Goal: Find specific page/section: Find specific page/section

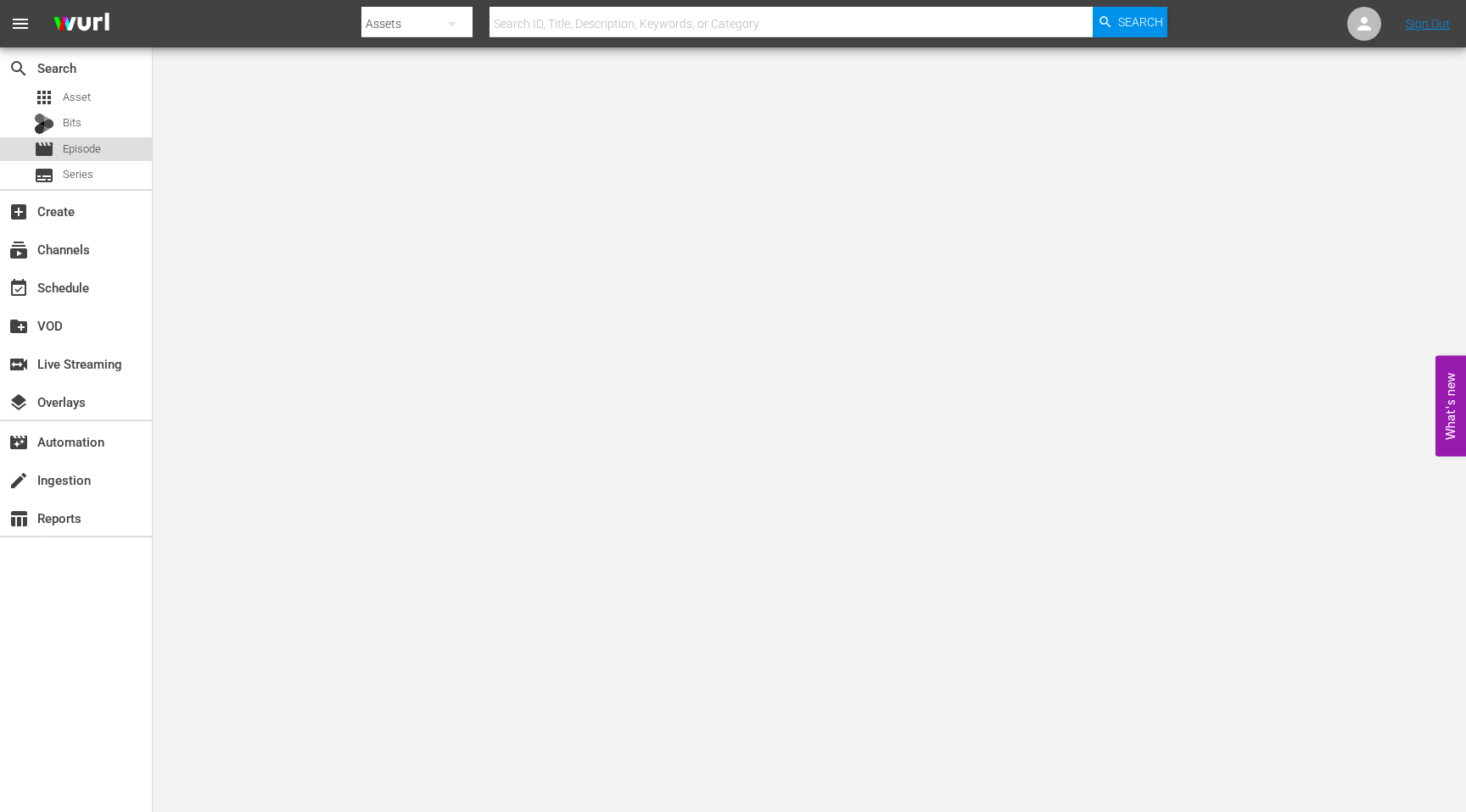
click at [96, 149] on span "Episode" at bounding box center [81, 149] width 38 height 17
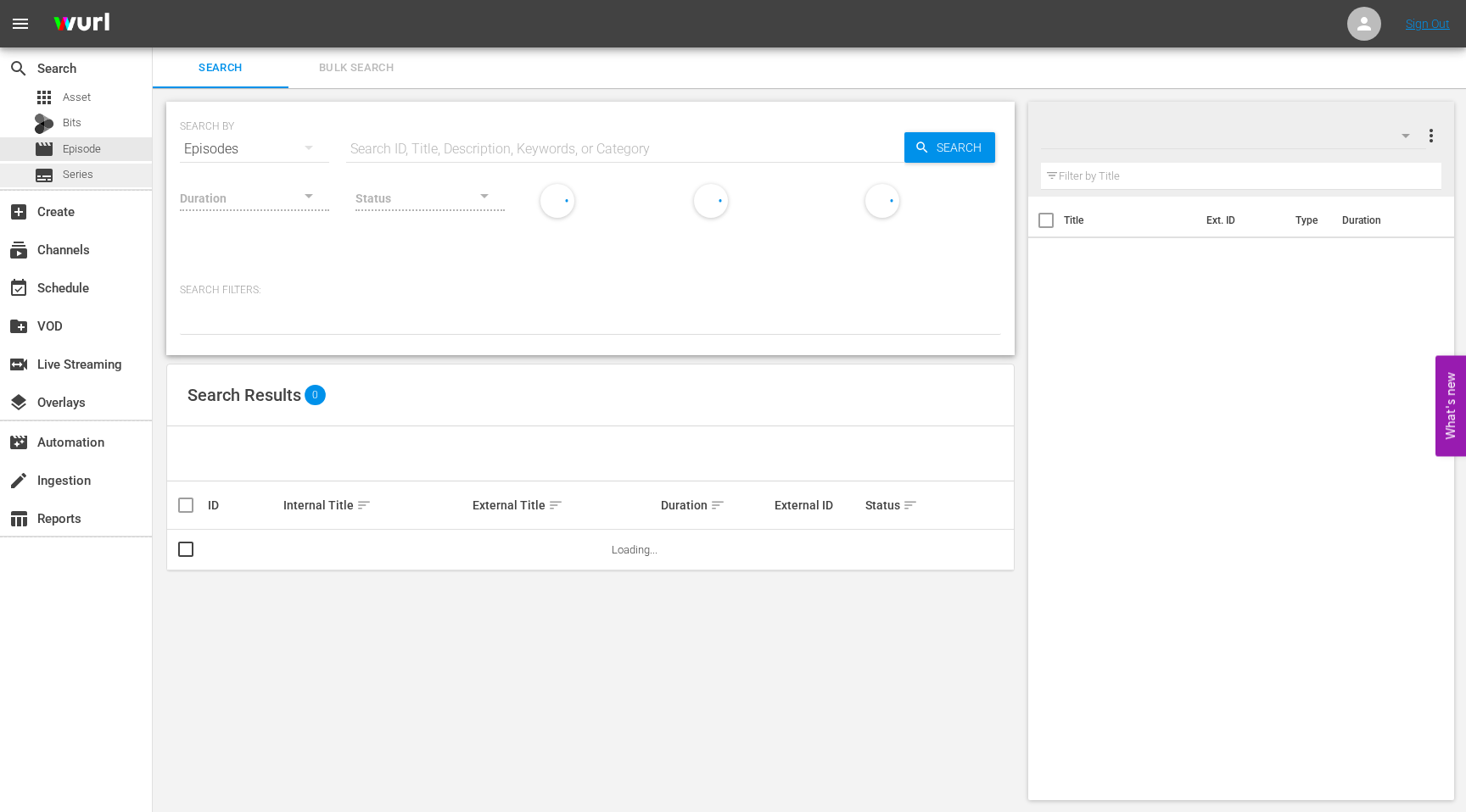
click at [73, 170] on span "Series" at bounding box center [77, 174] width 30 height 17
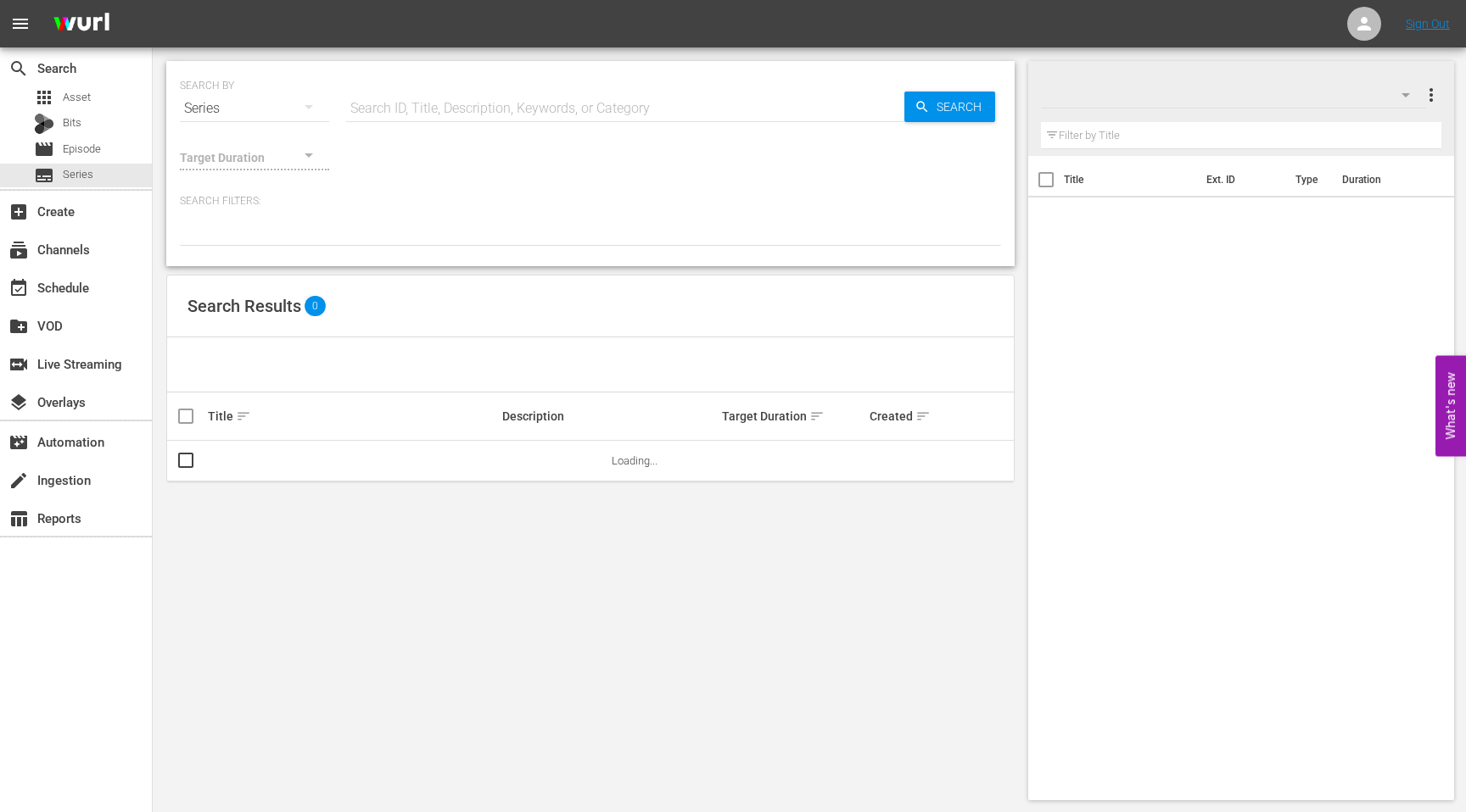
click at [465, 108] on input "text" at bounding box center [625, 109] width 559 height 41
type input "holiday"
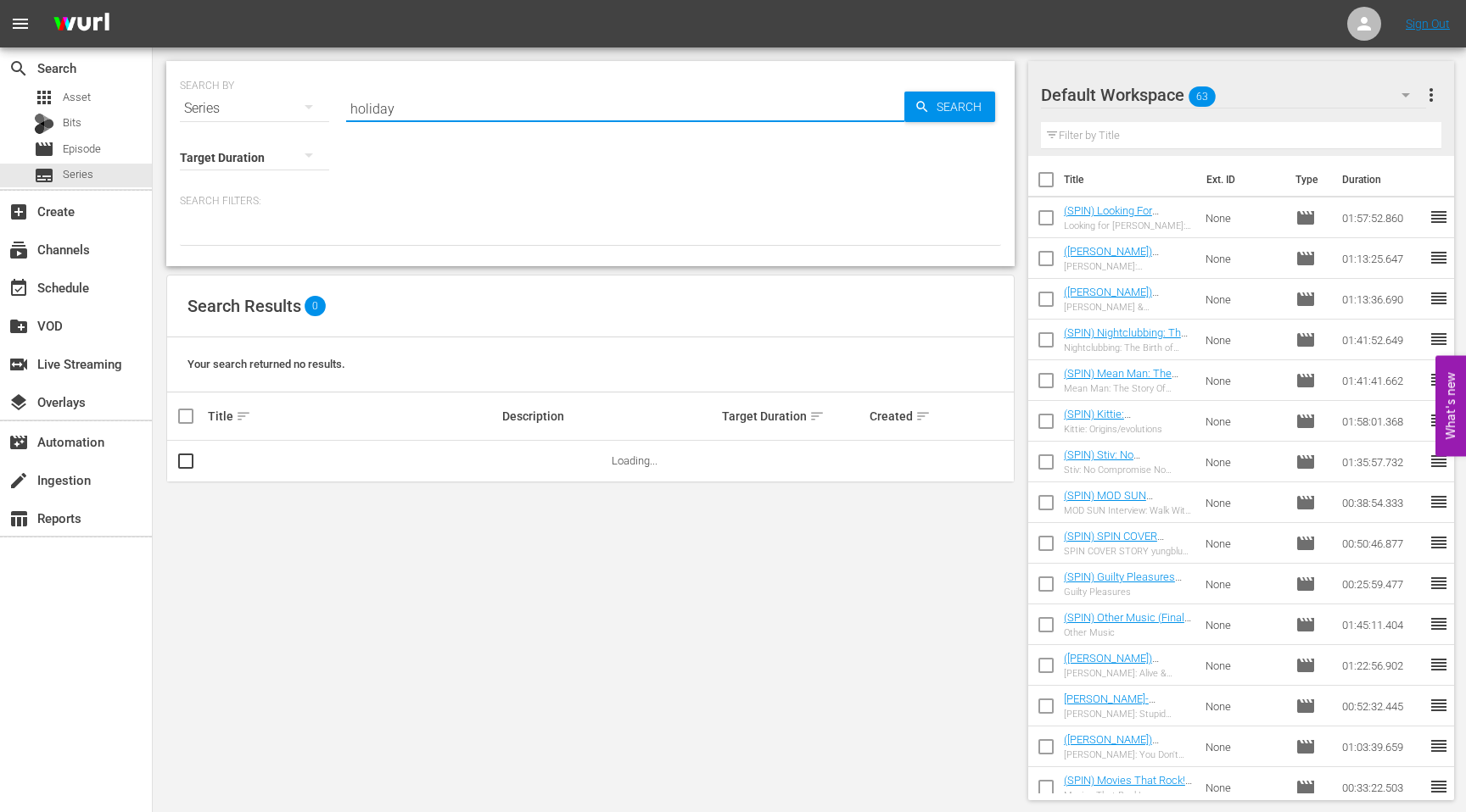
click at [496, 112] on input "holiday" at bounding box center [625, 109] width 559 height 41
click at [313, 464] on link "Christmas Holiday Collection" at bounding box center [276, 460] width 138 height 13
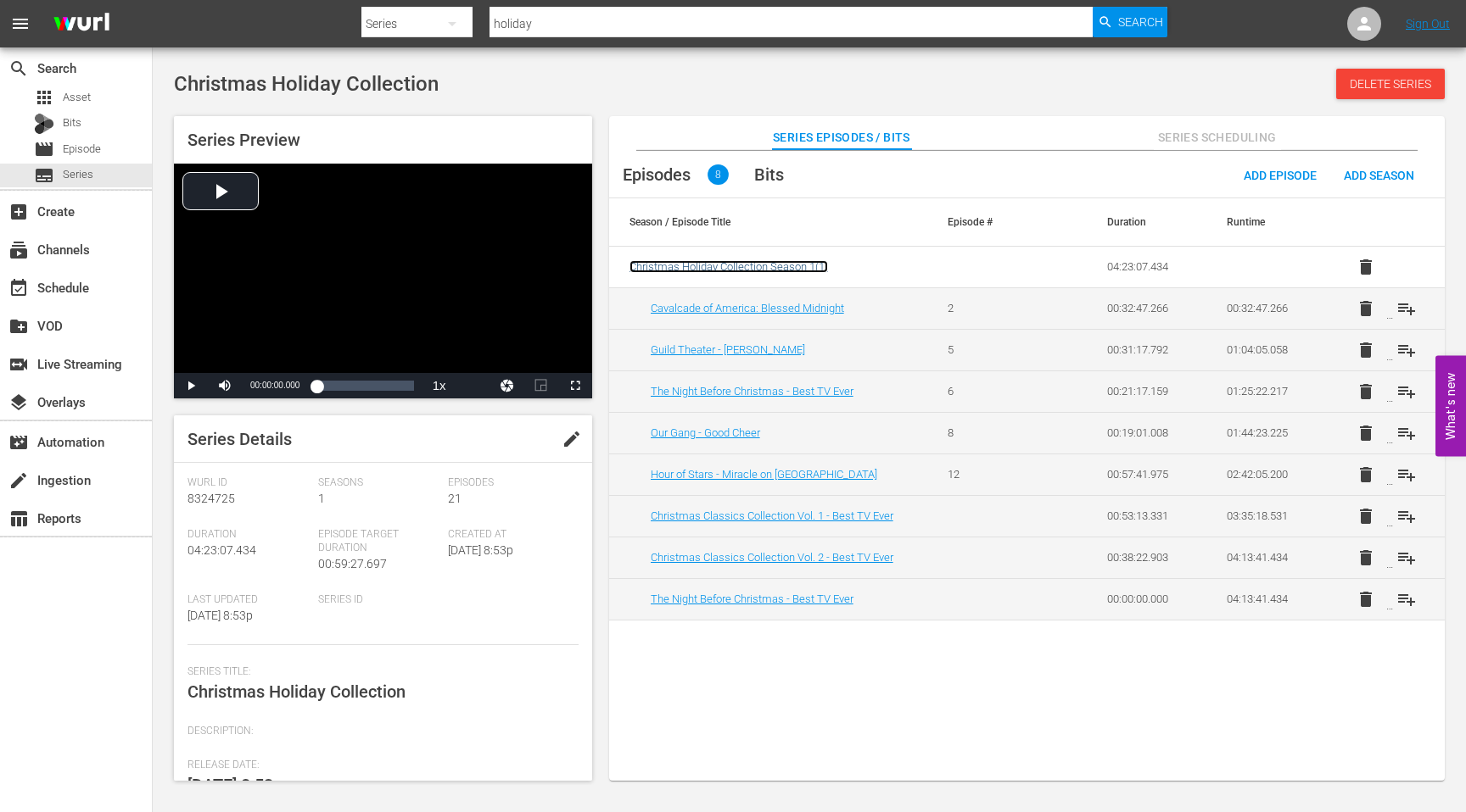
click at [756, 264] on span "Christmas Holiday Collection Season 1 ( 1 )" at bounding box center [728, 266] width 199 height 13
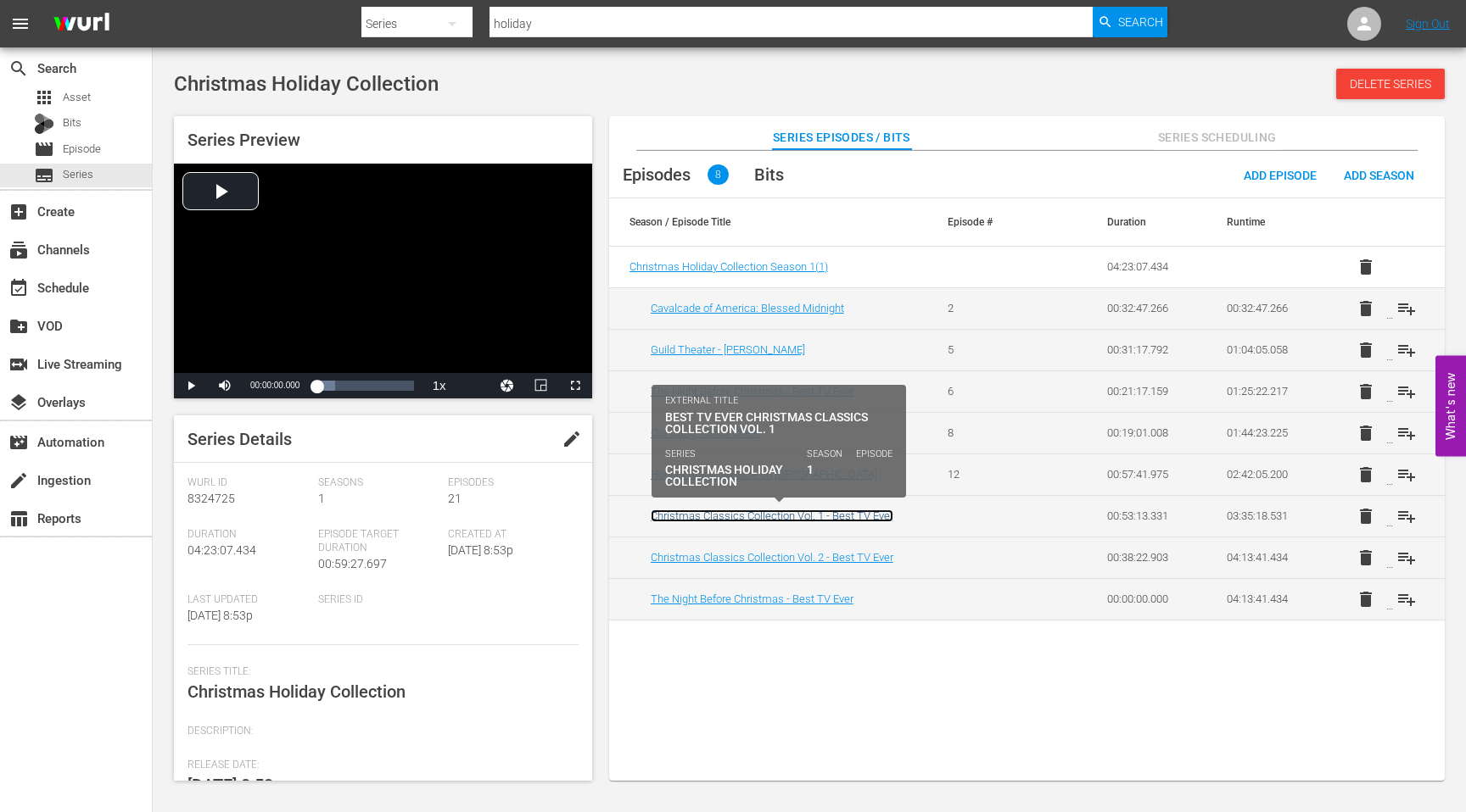
click at [781, 515] on link "Christmas Classics Collection Vol. 1 - Best TV Ever" at bounding box center [772, 515] width 243 height 13
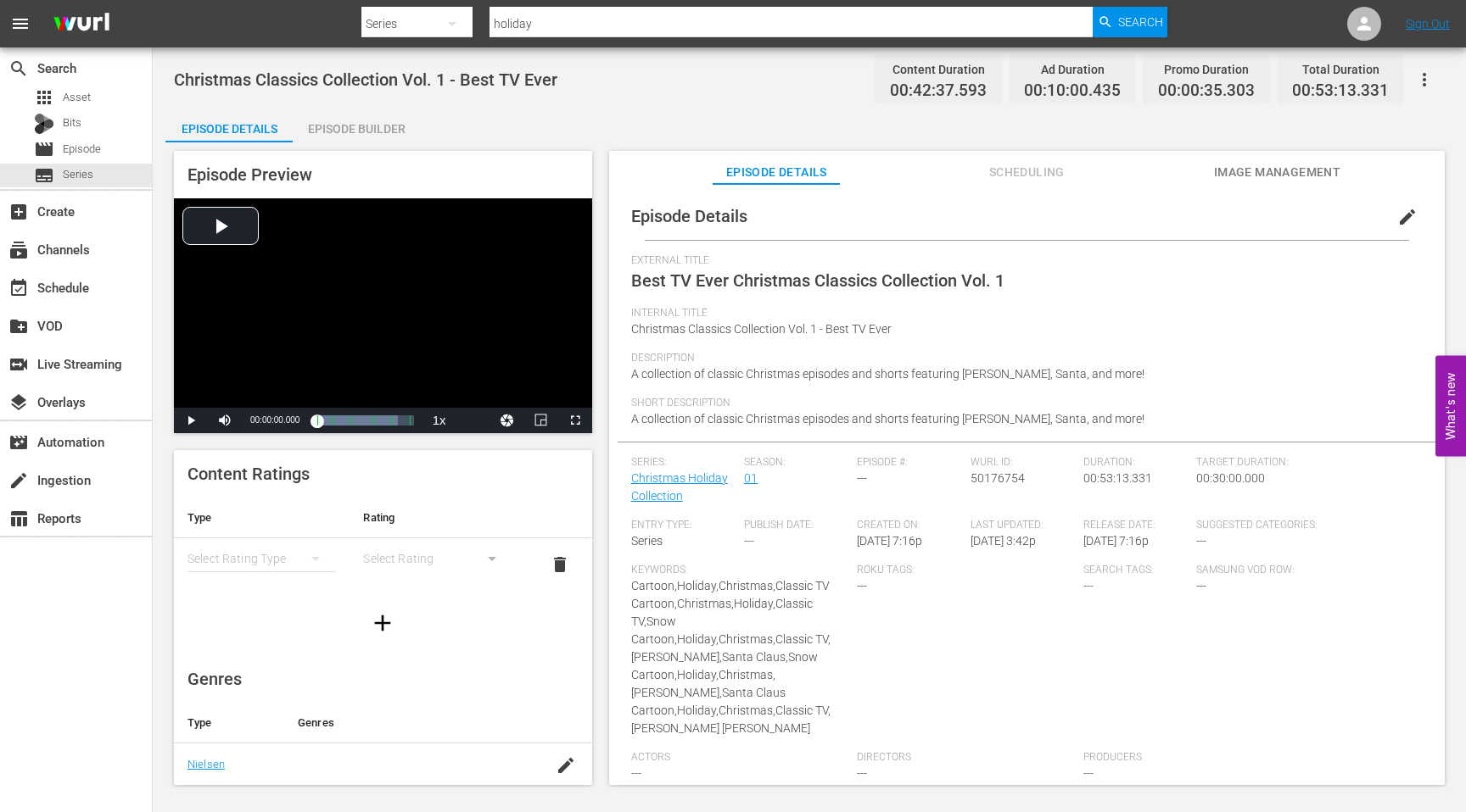
scroll to position [34, 0]
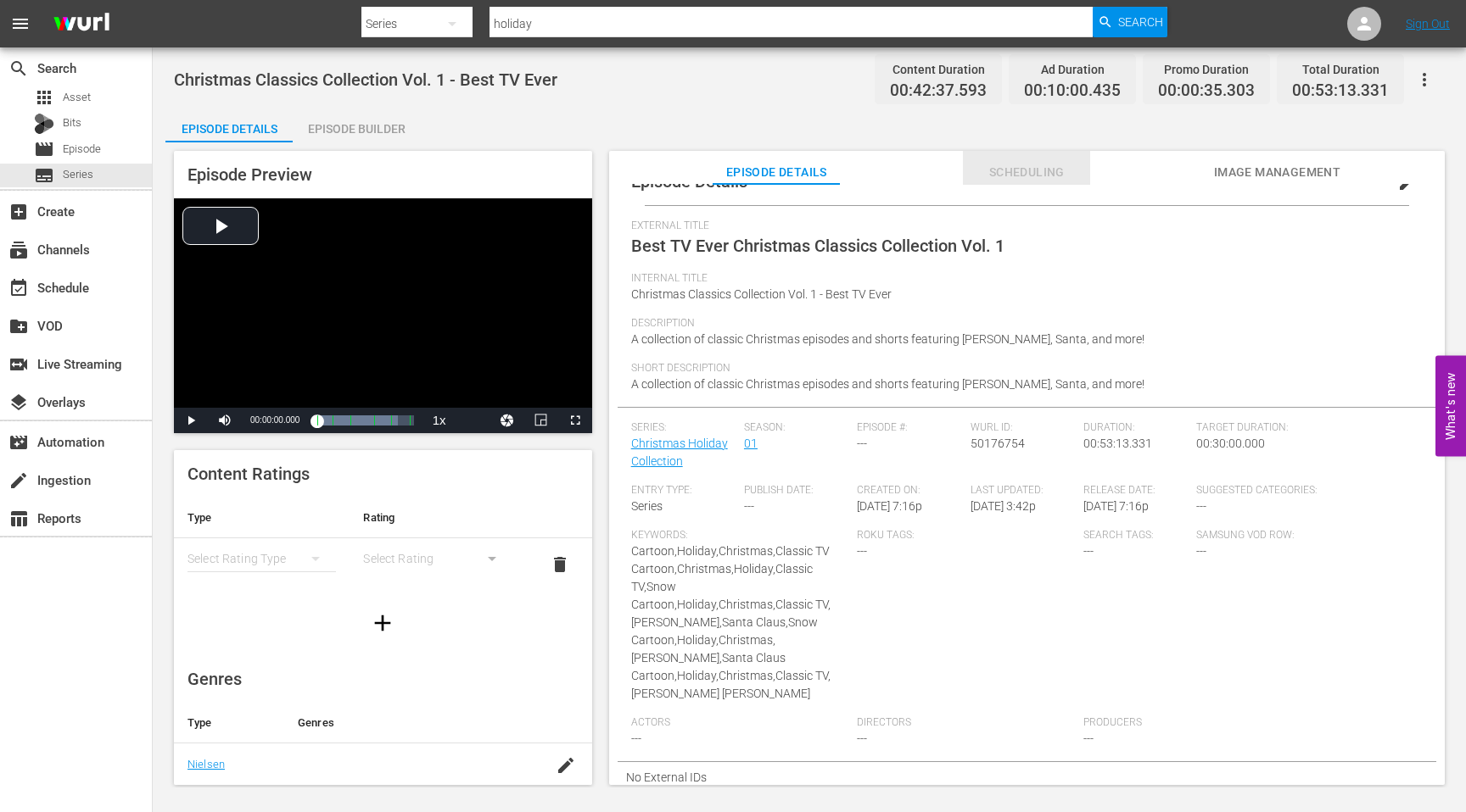
click at [1001, 173] on span "Scheduling" at bounding box center [1027, 172] width 127 height 22
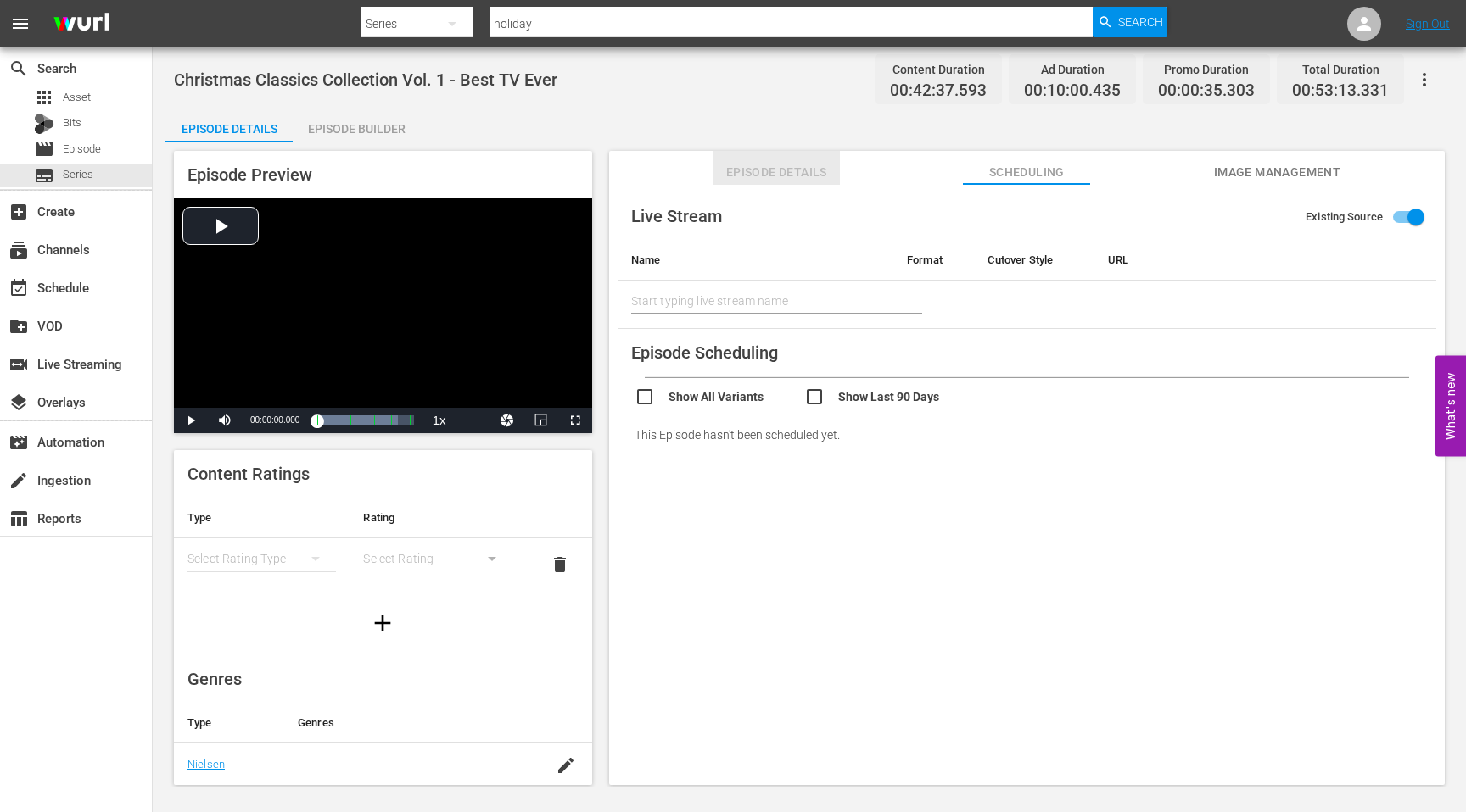
click at [774, 167] on span "Episode Details" at bounding box center [776, 172] width 127 height 22
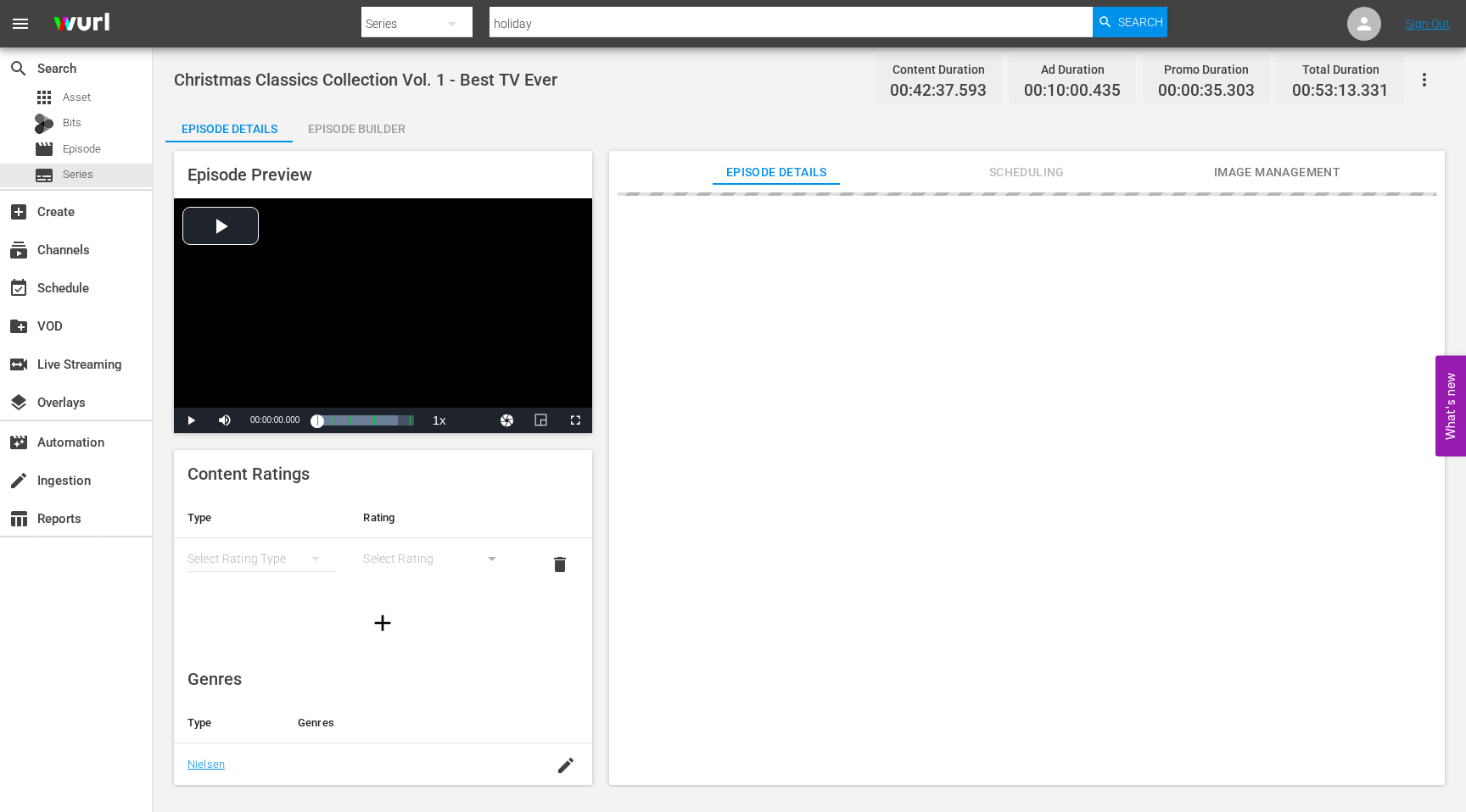
click at [353, 132] on div "Episode Builder" at bounding box center [357, 129] width 127 height 41
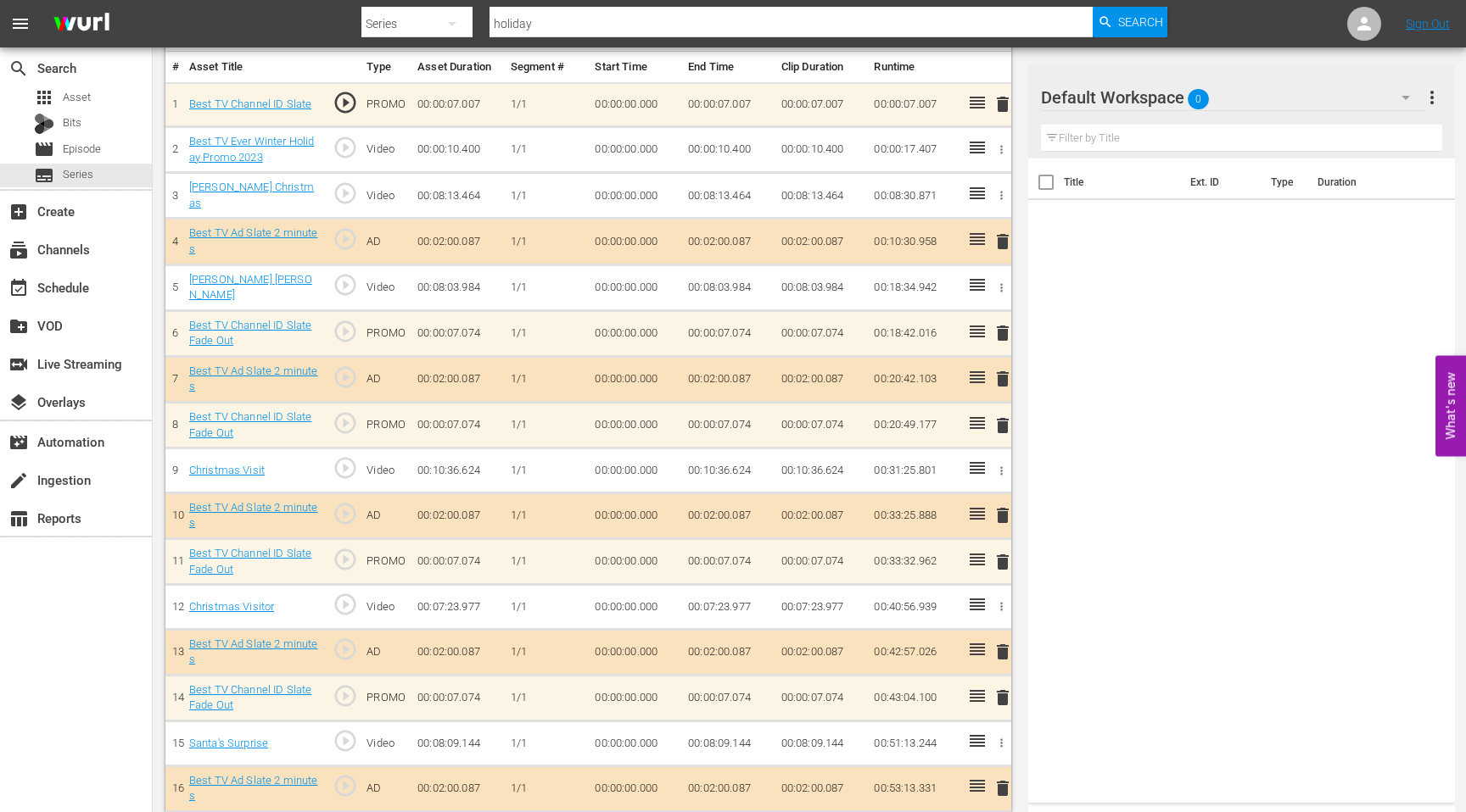
scroll to position [512, 0]
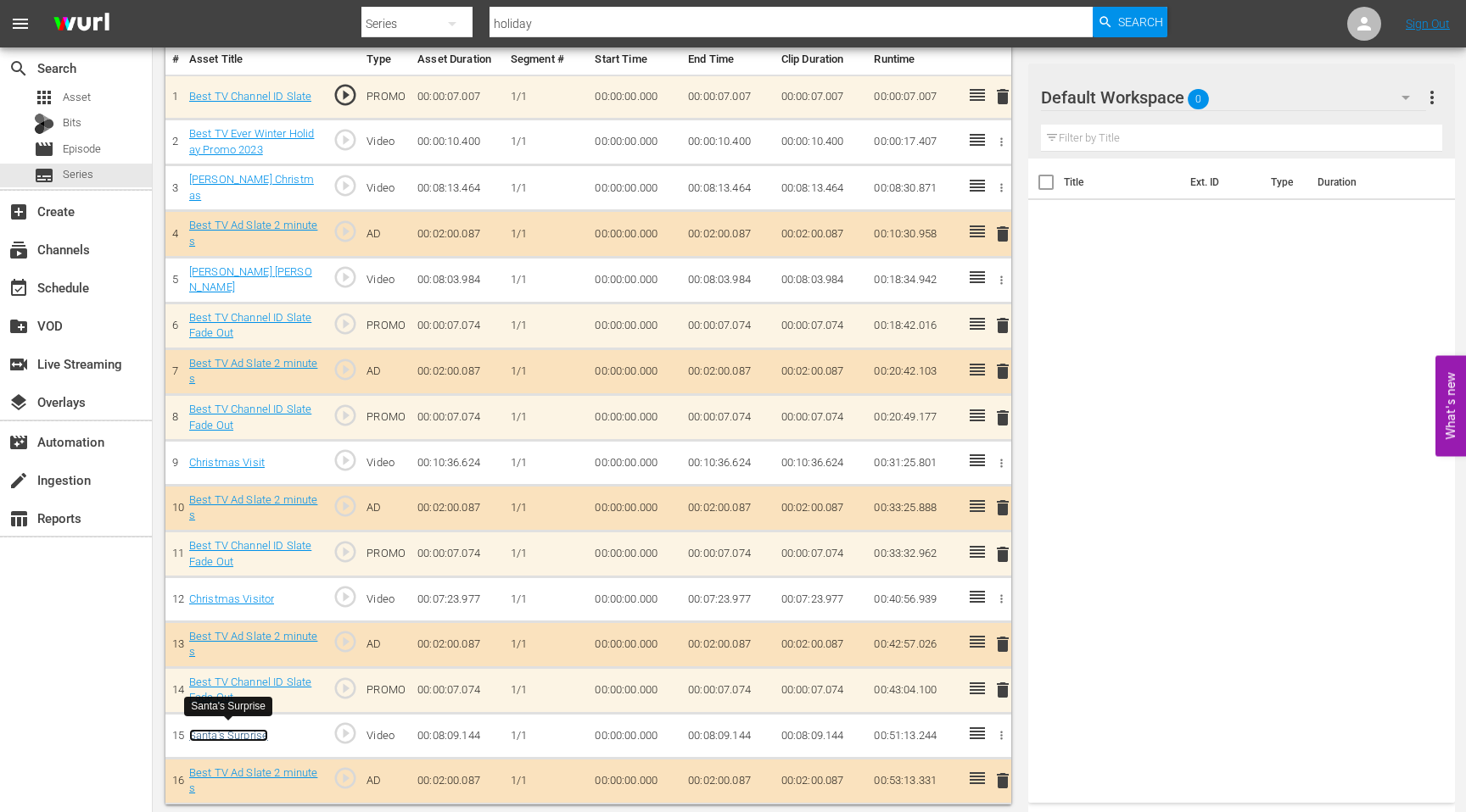
click at [233, 730] on link "Santa's Surprise" at bounding box center [228, 736] width 79 height 13
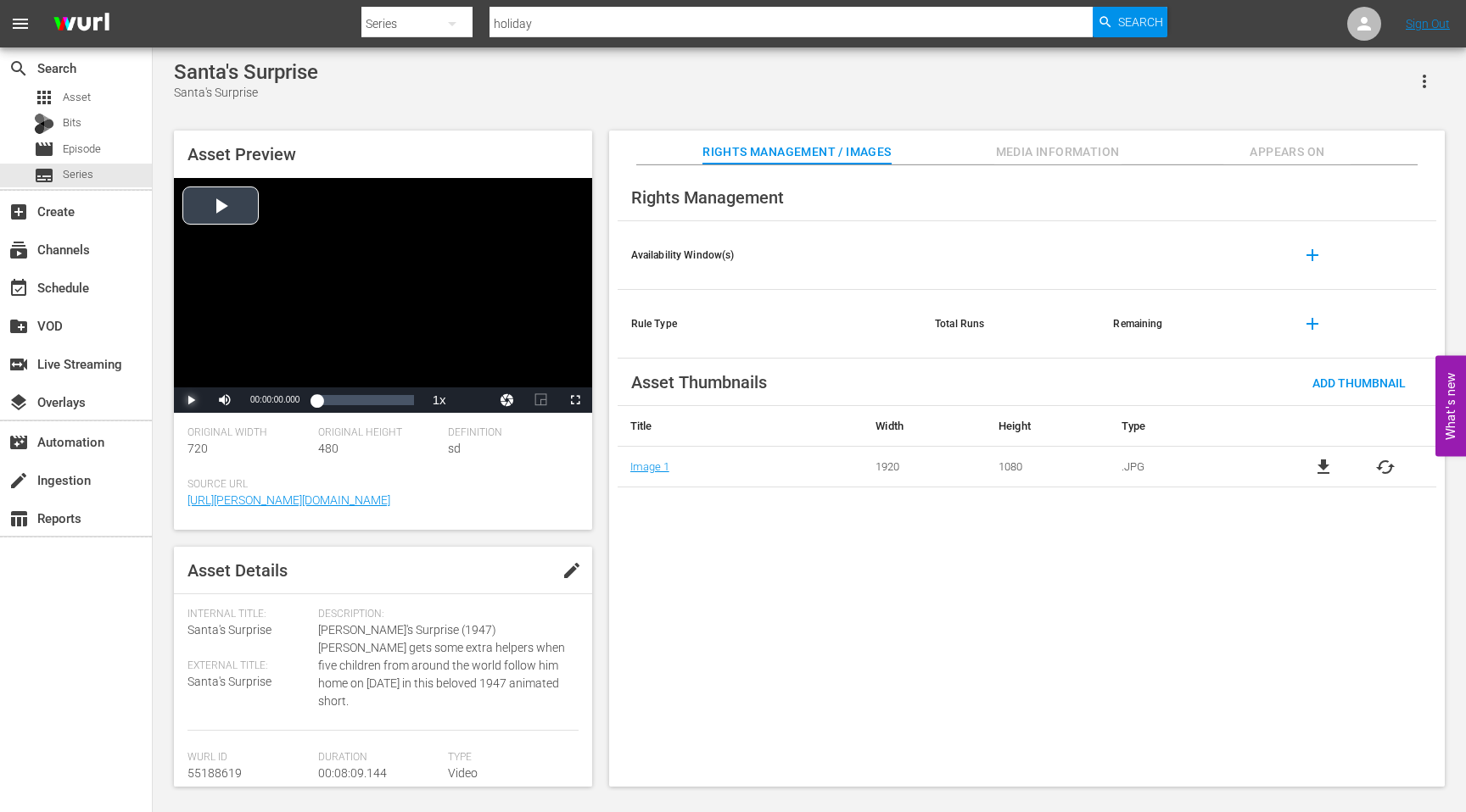
click at [191, 401] on span "Video Player" at bounding box center [191, 401] width 0 height 0
click at [224, 401] on span "Video Player" at bounding box center [224, 401] width 0 height 0
click at [374, 406] on div "Loaded : 7.36% 00:03:35.456 00:00:03.254" at bounding box center [365, 400] width 97 height 17
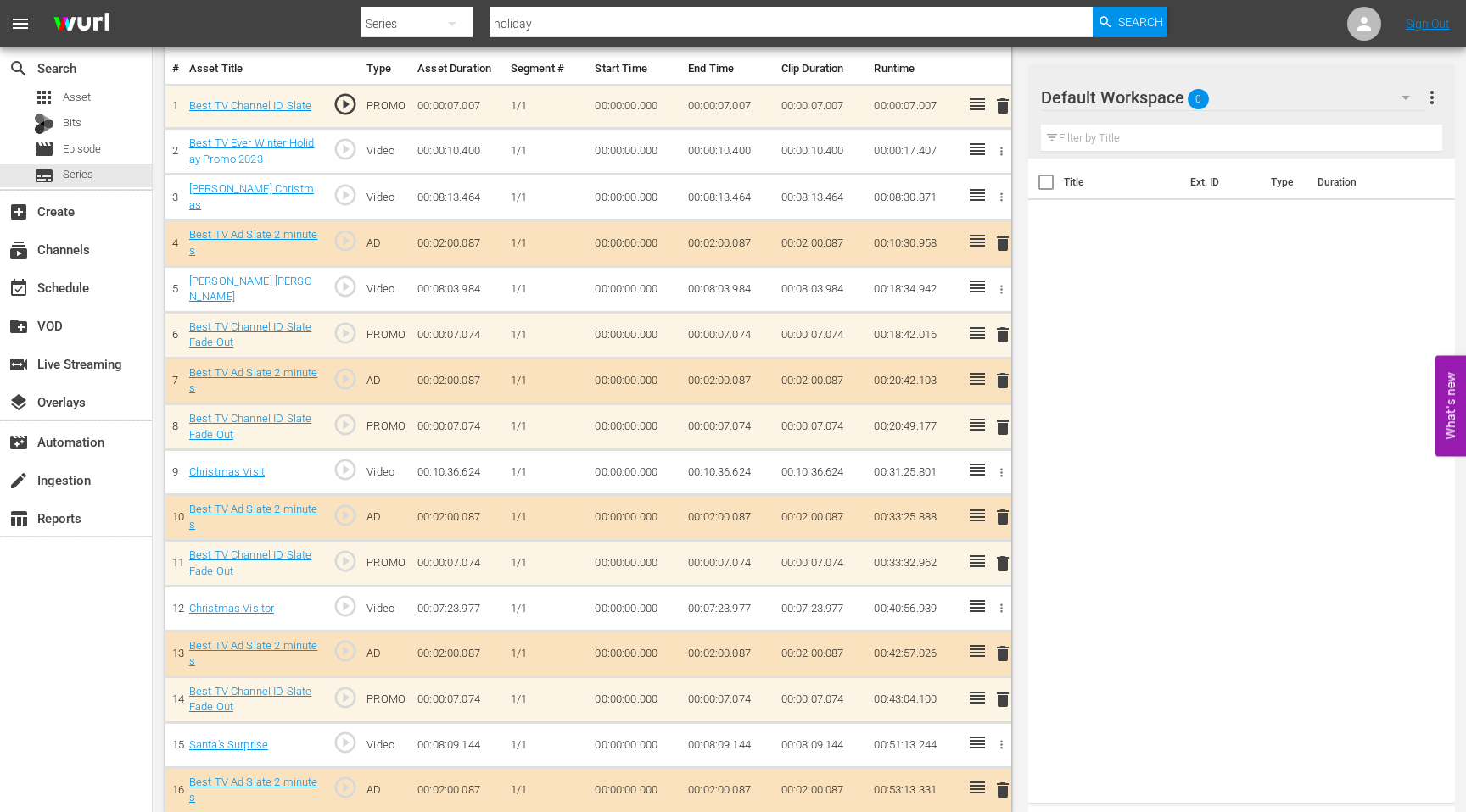
scroll to position [512, 0]
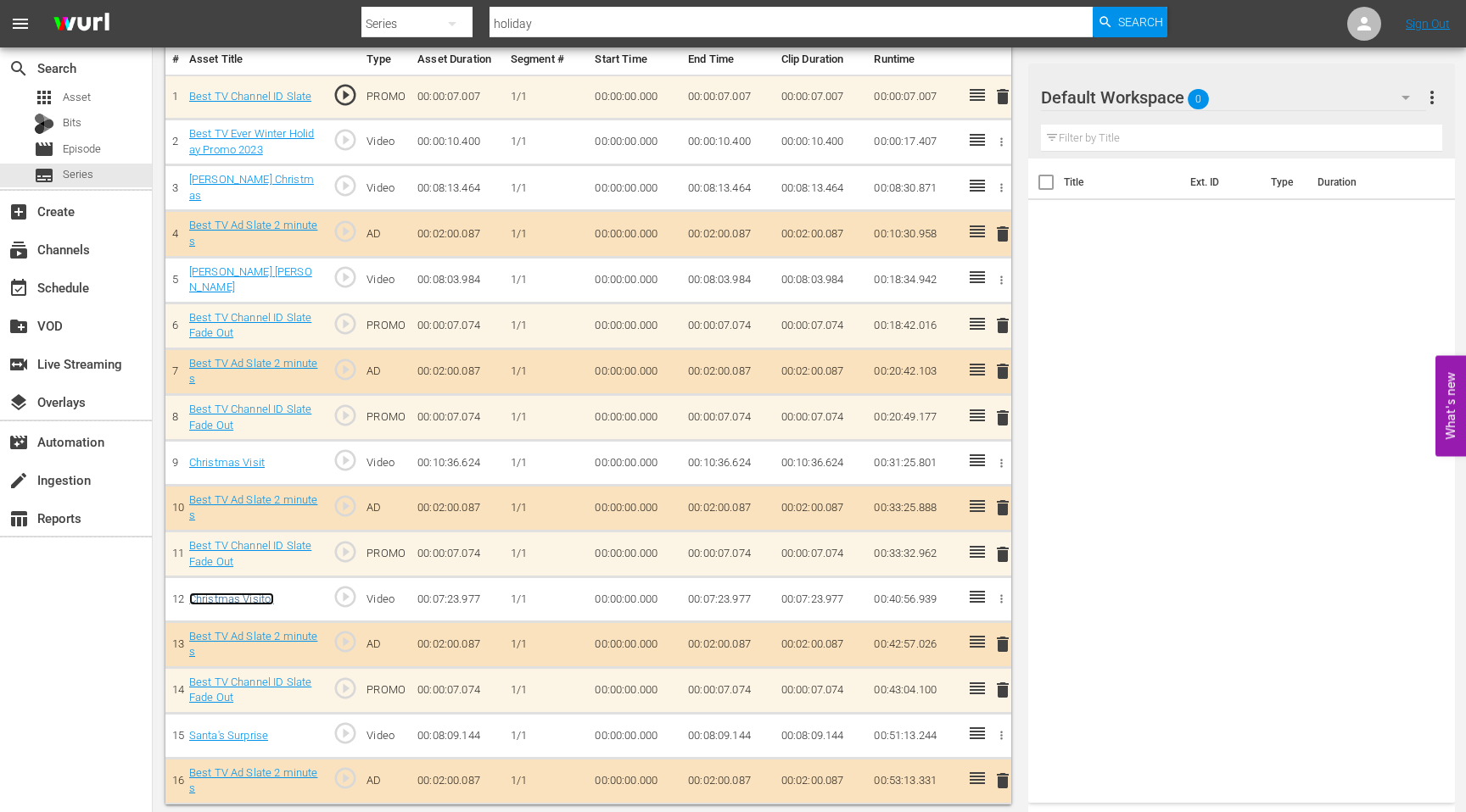
click at [236, 598] on link "Christmas Visitor" at bounding box center [231, 598] width 85 height 13
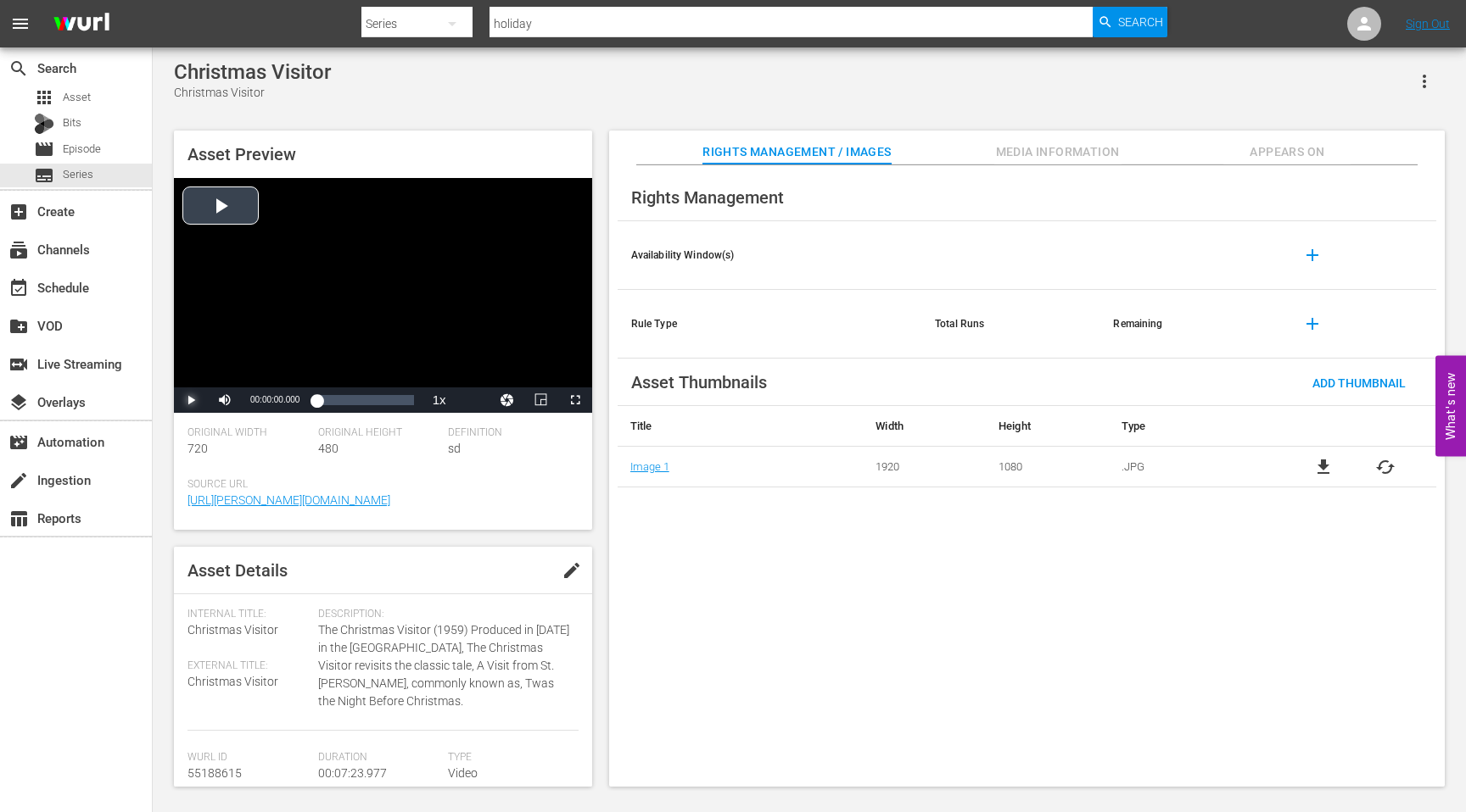
click at [191, 401] on span "Video Player" at bounding box center [191, 401] width 0 height 0
click at [336, 403] on div "Loaded : 5.40% 00:01:29.574 00:00:02.321" at bounding box center [365, 400] width 97 height 17
click at [191, 401] on span "Video Player" at bounding box center [191, 401] width 0 height 0
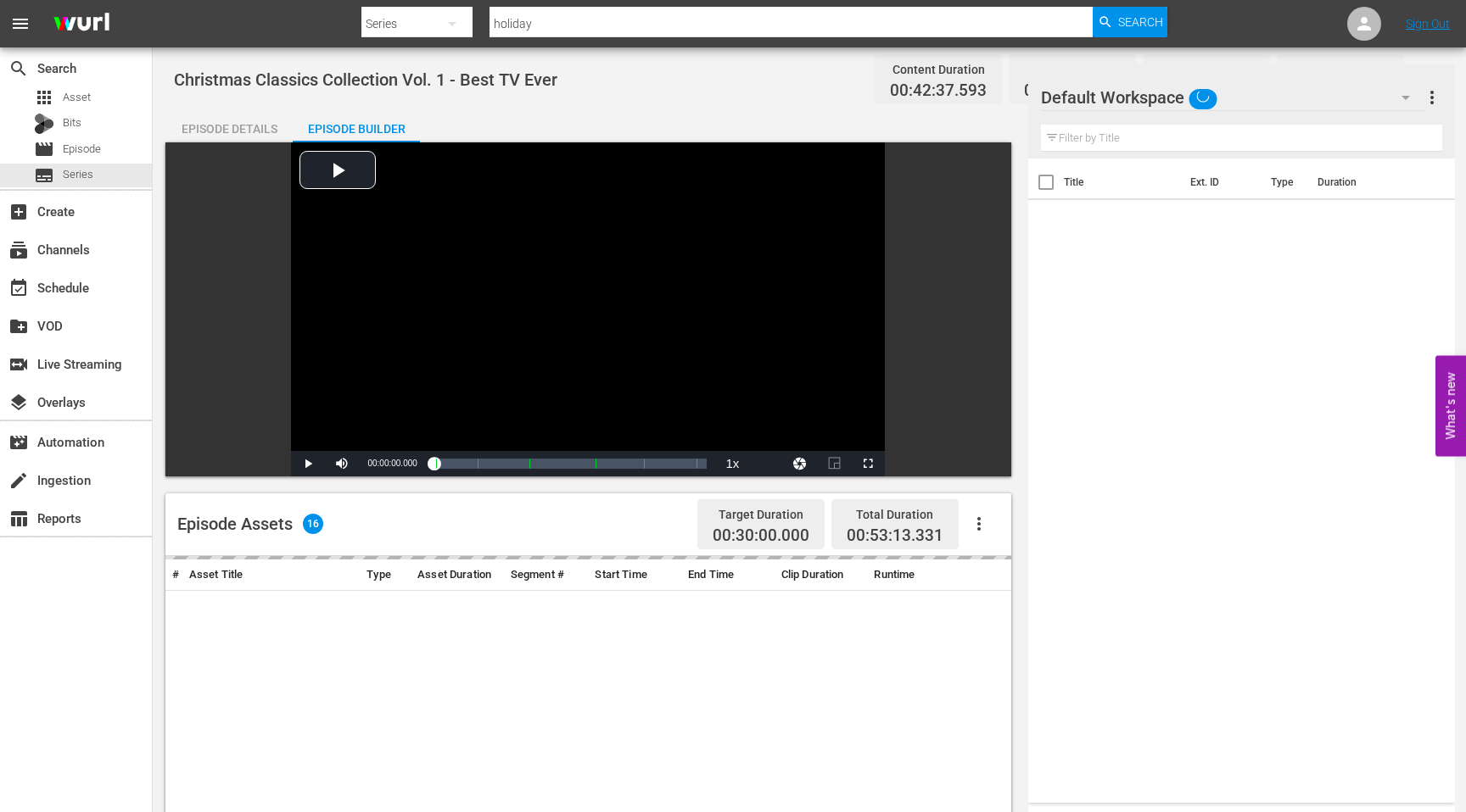
scroll to position [441, 0]
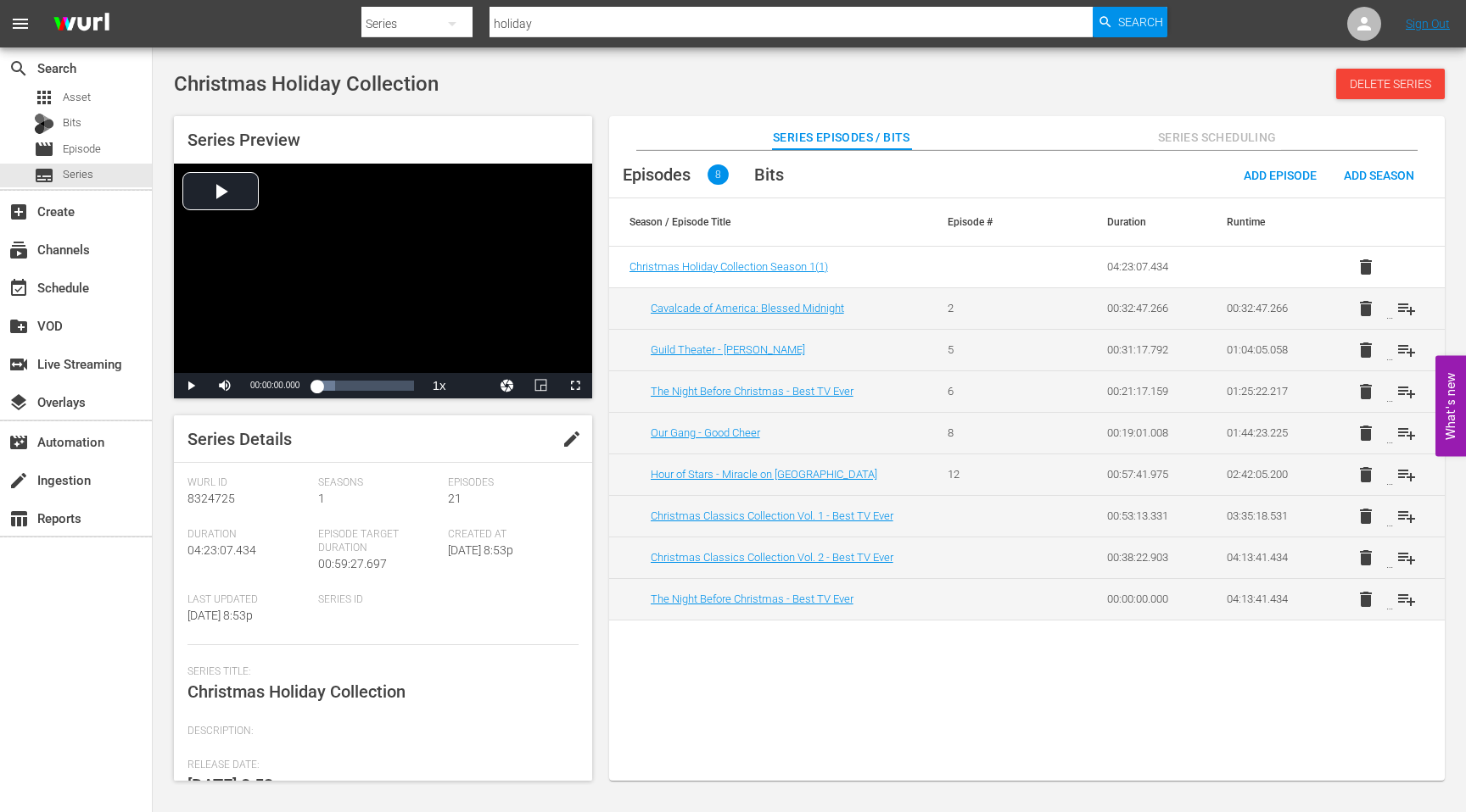
click at [983, 472] on td "12" at bounding box center [987, 474] width 120 height 41
